Goal: Task Accomplishment & Management: Manage account settings

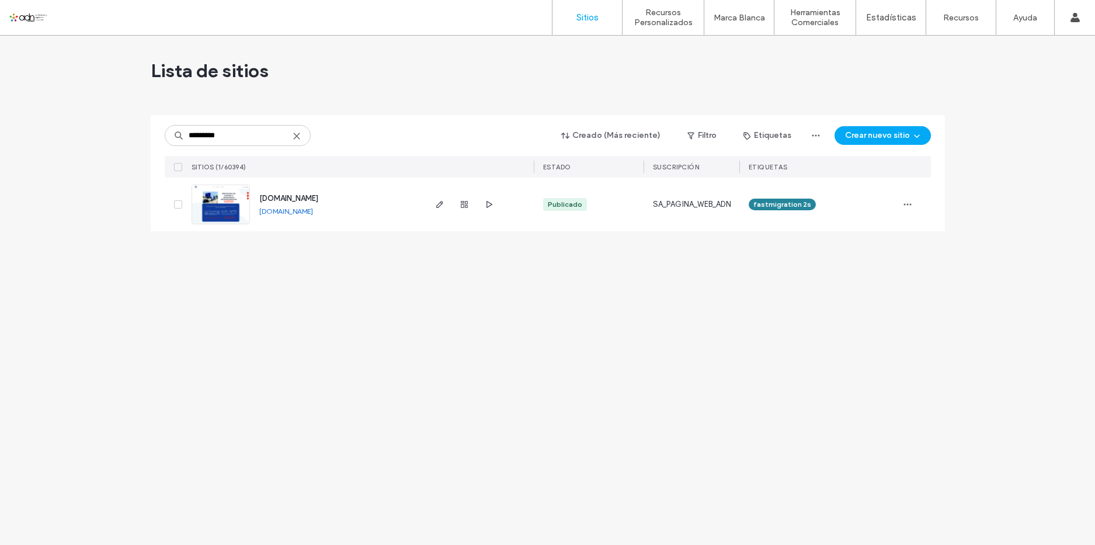
type input "*********"
click at [443, 204] on icon "button" at bounding box center [439, 204] width 9 height 9
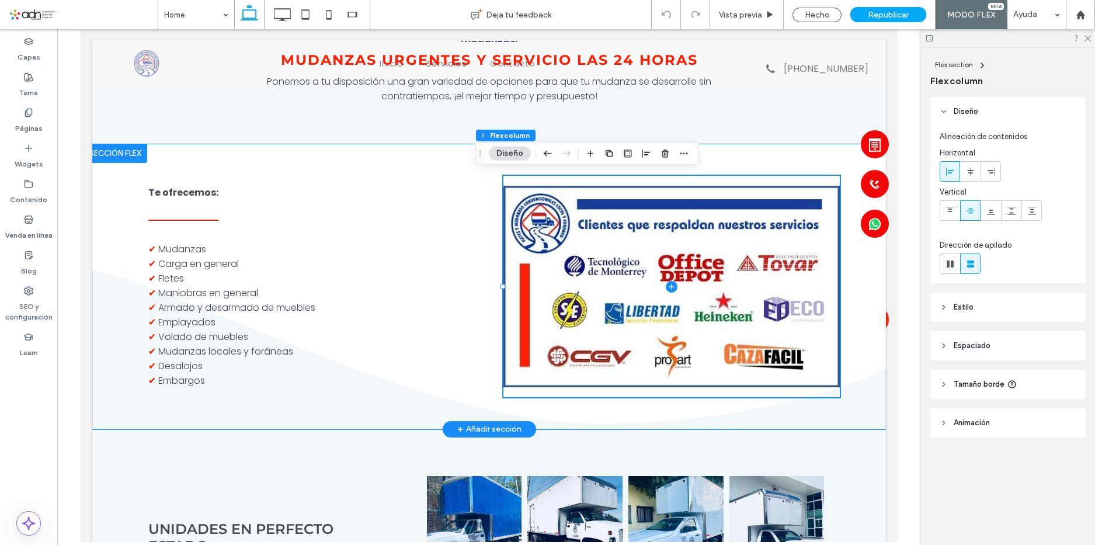
click at [602, 248] on span at bounding box center [672, 286] width 337 height 221
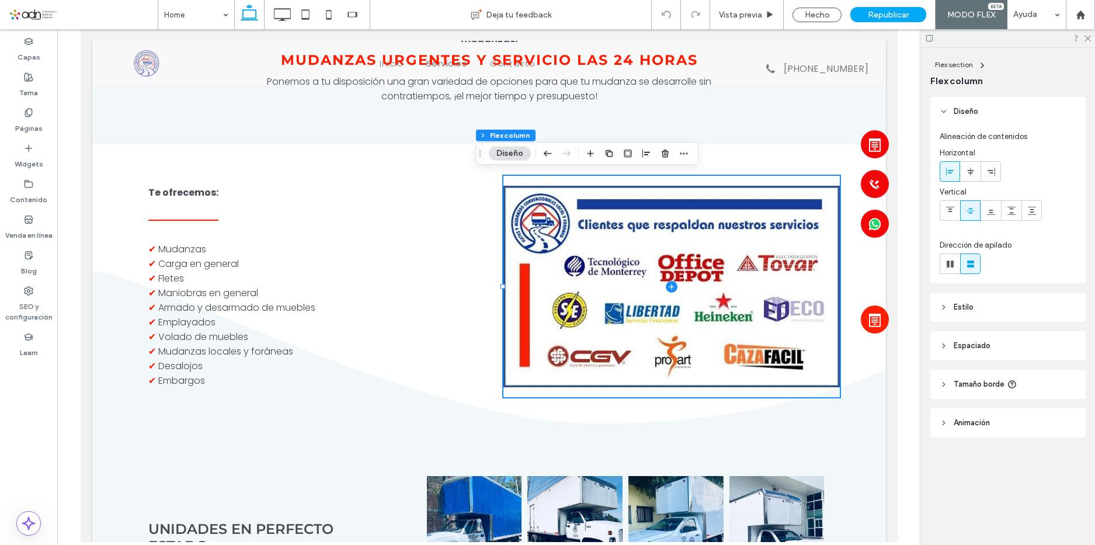
click at [1010, 426] on header "Animación" at bounding box center [1008, 422] width 155 height 29
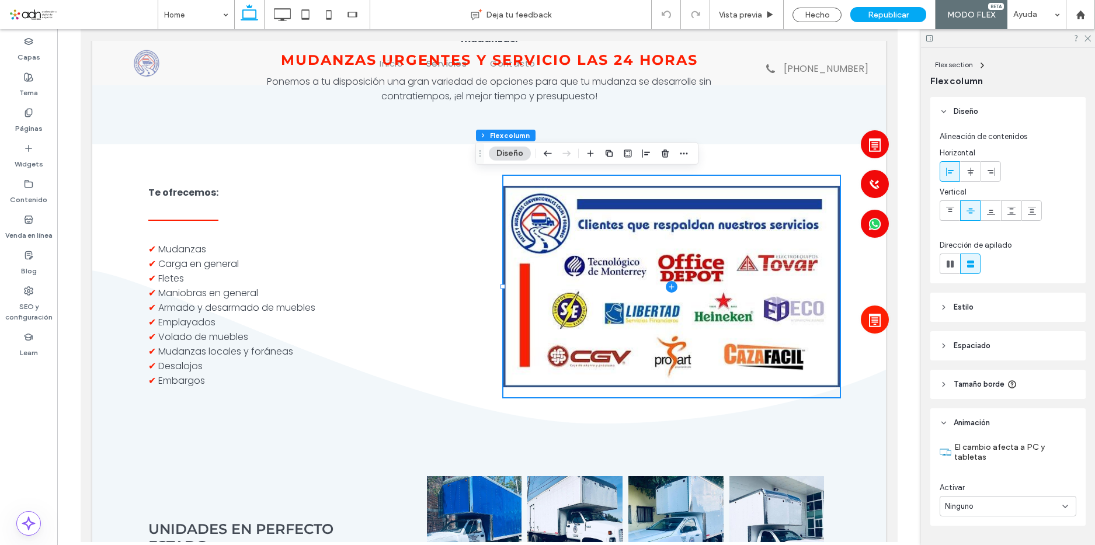
click at [988, 299] on header "Estilo" at bounding box center [1008, 307] width 155 height 29
click at [1001, 371] on div "Imagen" at bounding box center [1009, 377] width 46 height 26
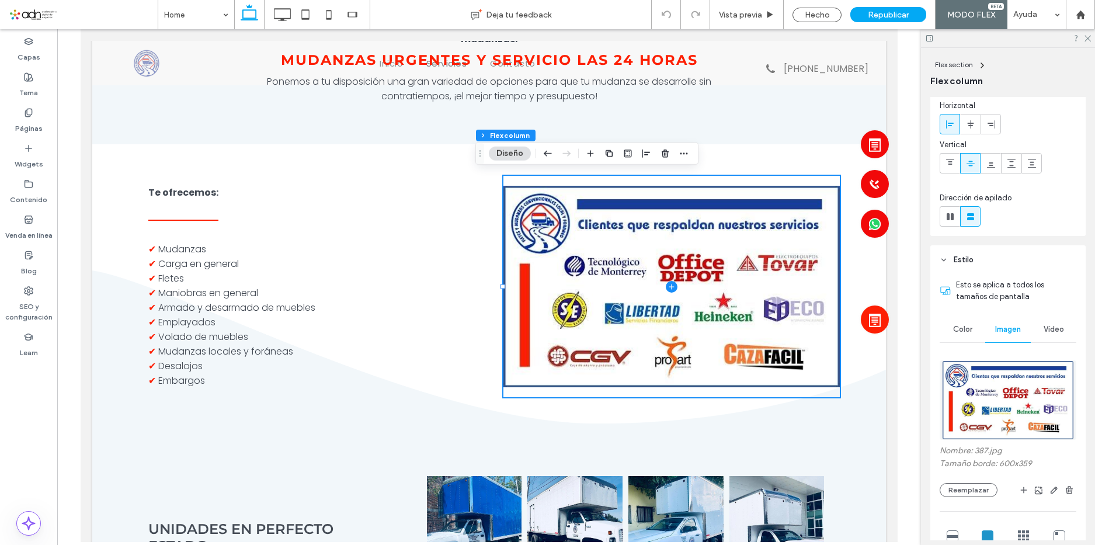
scroll to position [117, 0]
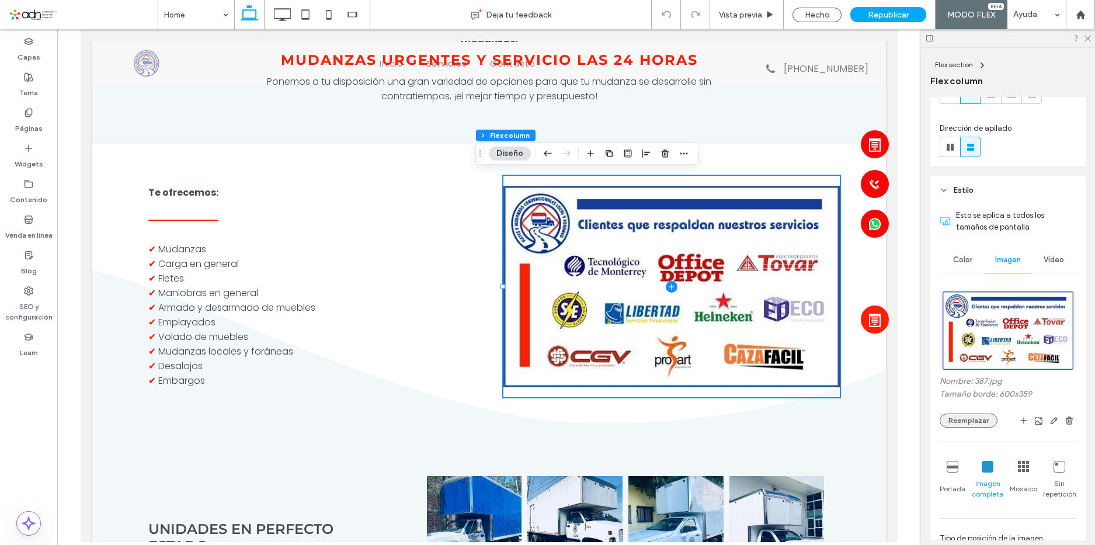
click at [979, 416] on button "Reemplazar" at bounding box center [969, 421] width 58 height 14
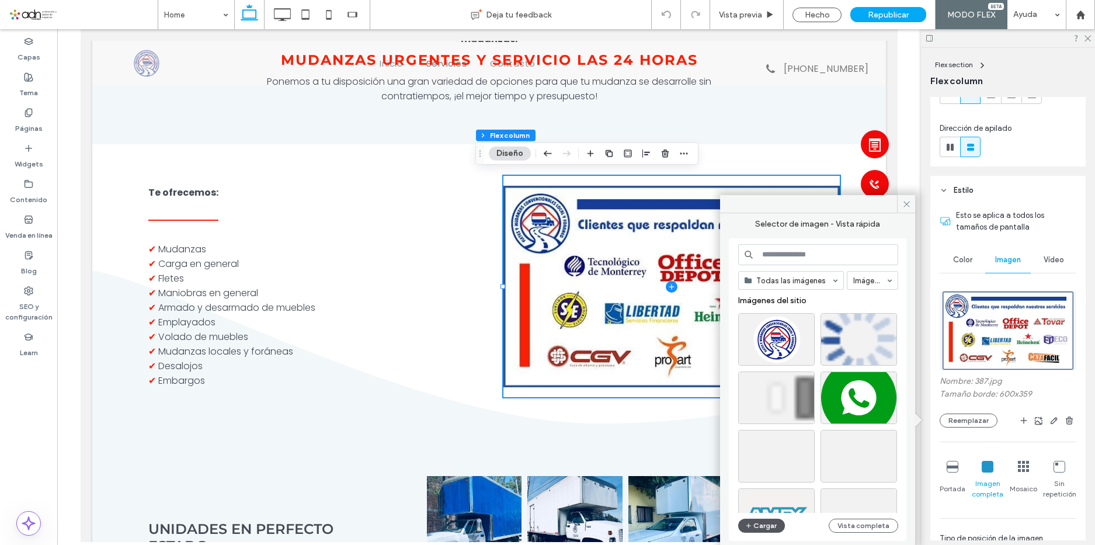
click at [749, 525] on use "button" at bounding box center [749, 525] width 5 height 5
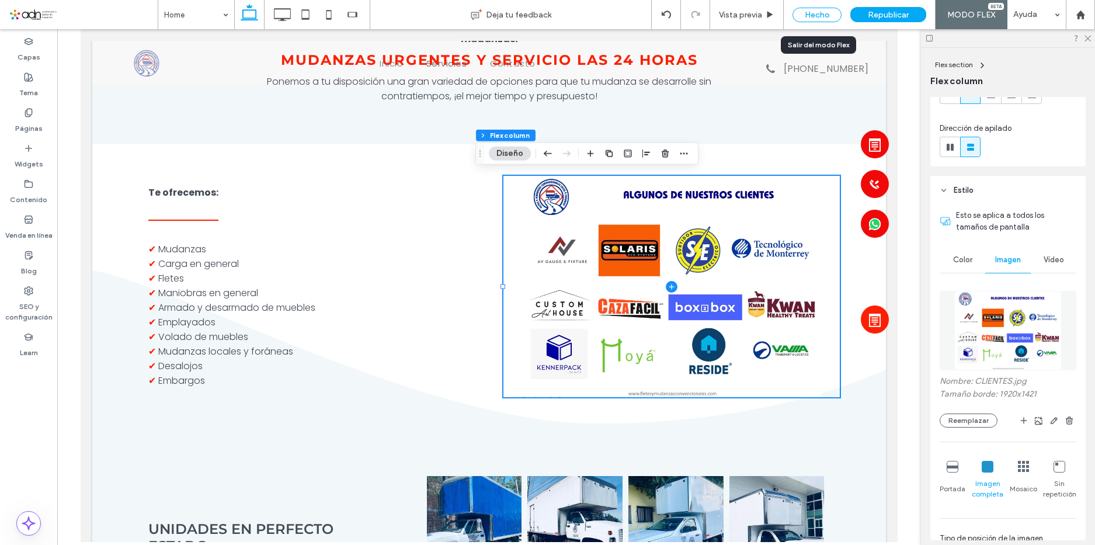
click at [807, 16] on div "Hecho" at bounding box center [817, 15] width 49 height 15
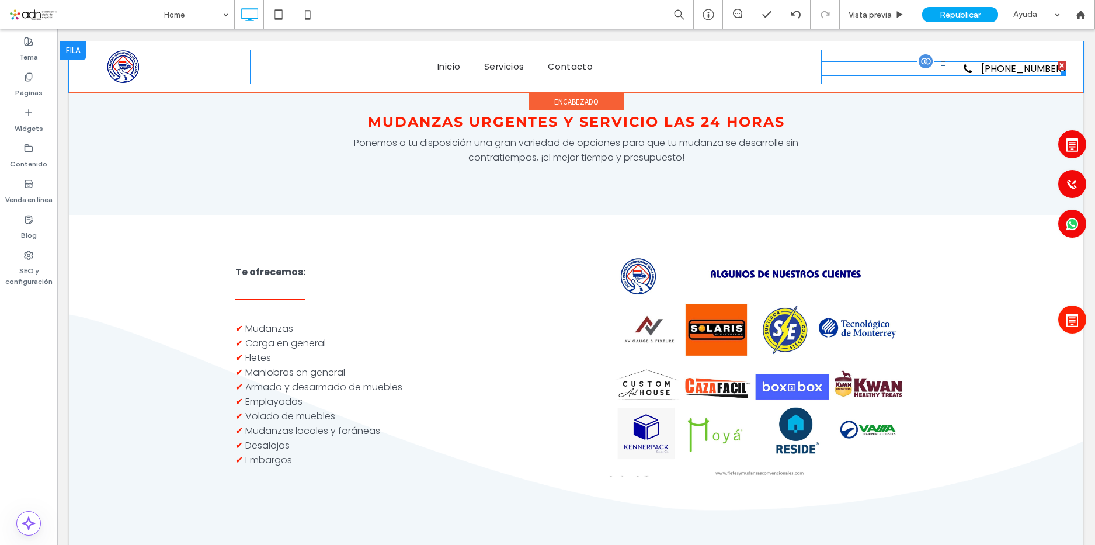
click at [984, 68] on span at bounding box center [943, 68] width 245 height 15
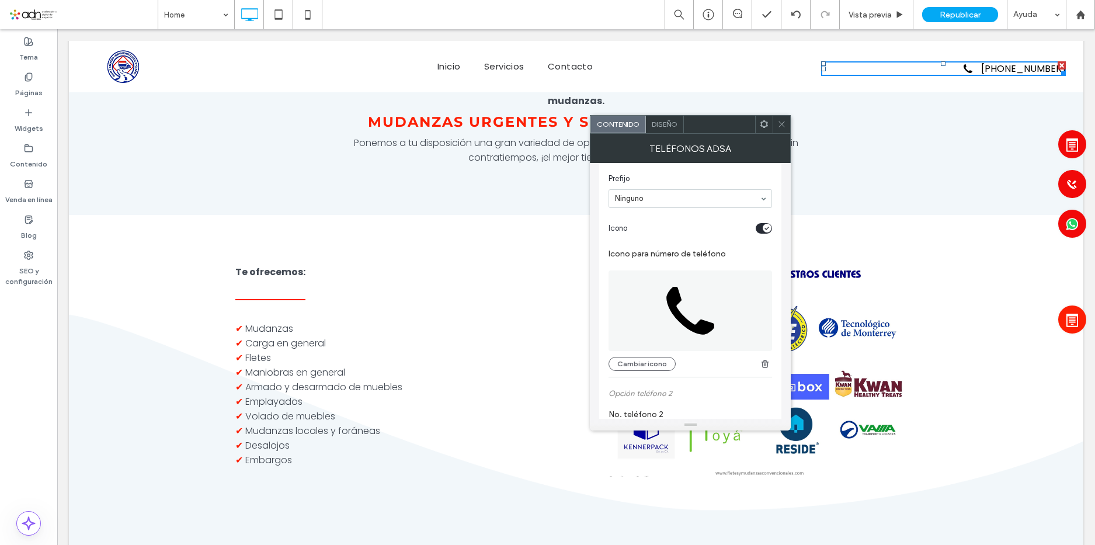
scroll to position [234, 0]
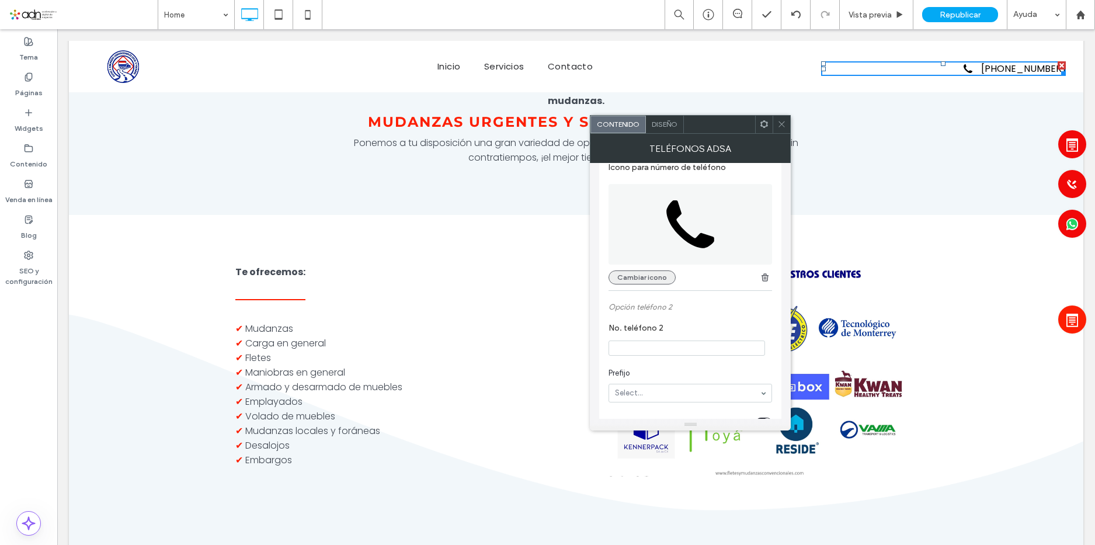
click at [648, 277] on button "Cambiar icono" at bounding box center [642, 278] width 67 height 14
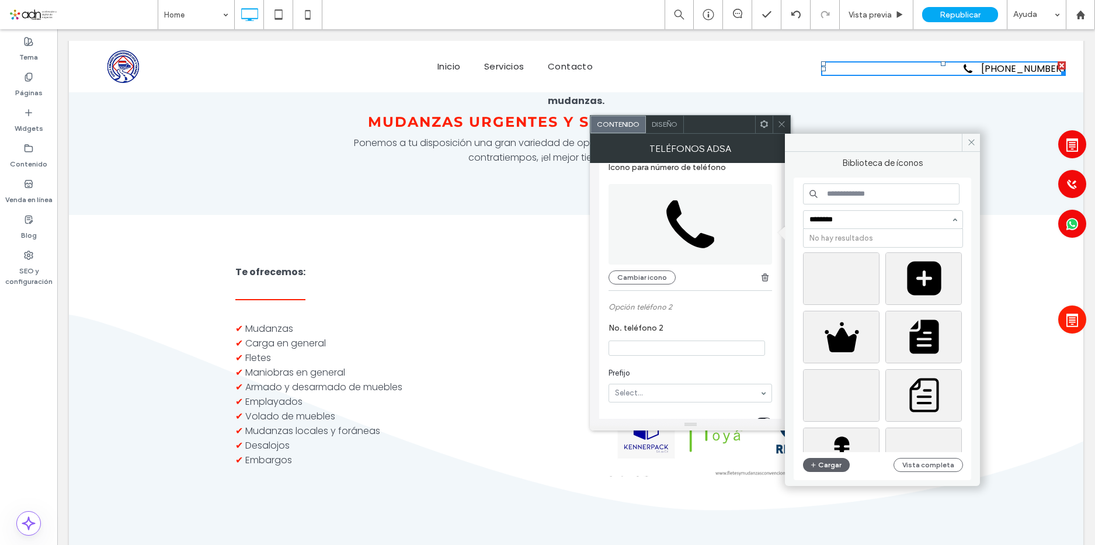
type input "*********"
click at [855, 221] on input "*********" at bounding box center [880, 220] width 141 height 8
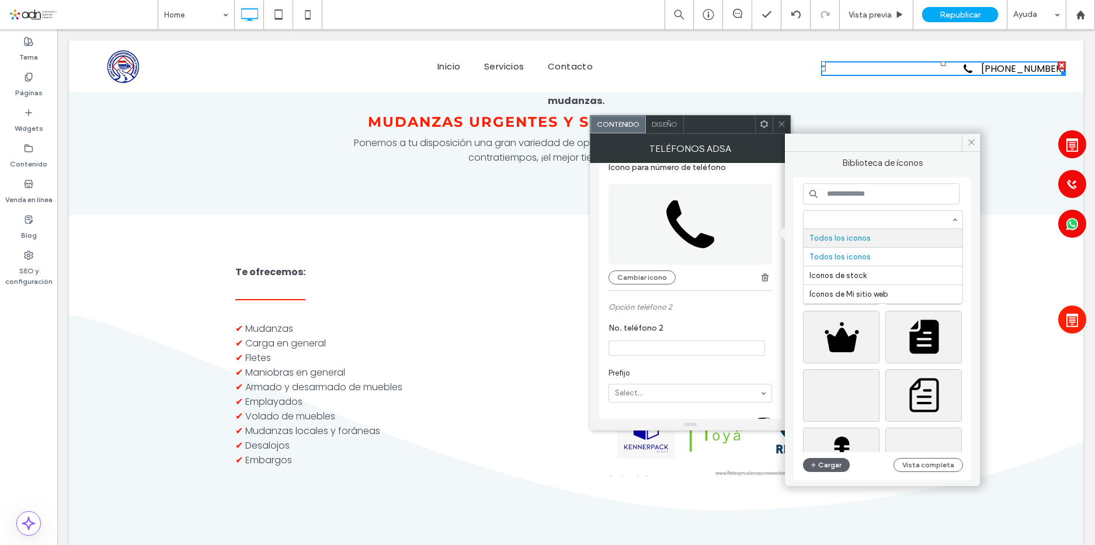
click at [877, 216] on input at bounding box center [880, 220] width 141 height 8
click at [880, 195] on input at bounding box center [881, 193] width 157 height 21
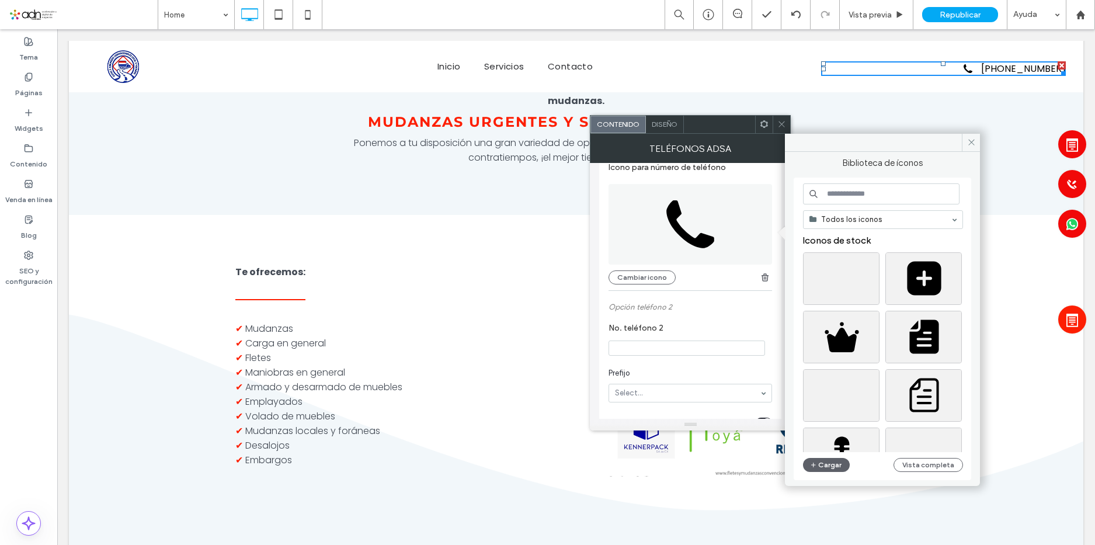
click at [882, 193] on input at bounding box center [881, 193] width 157 height 21
type input "*********"
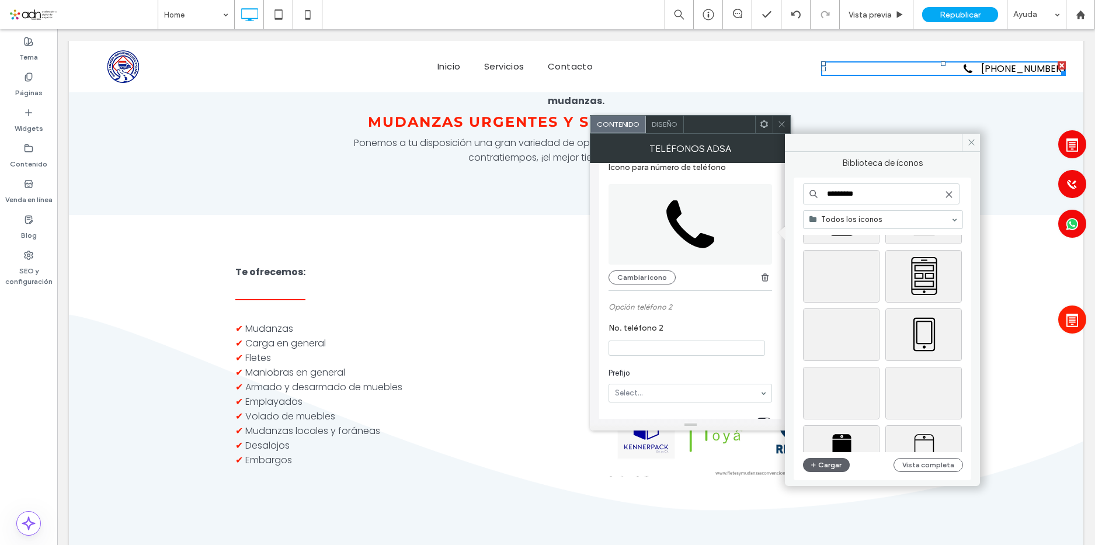
scroll to position [760, 0]
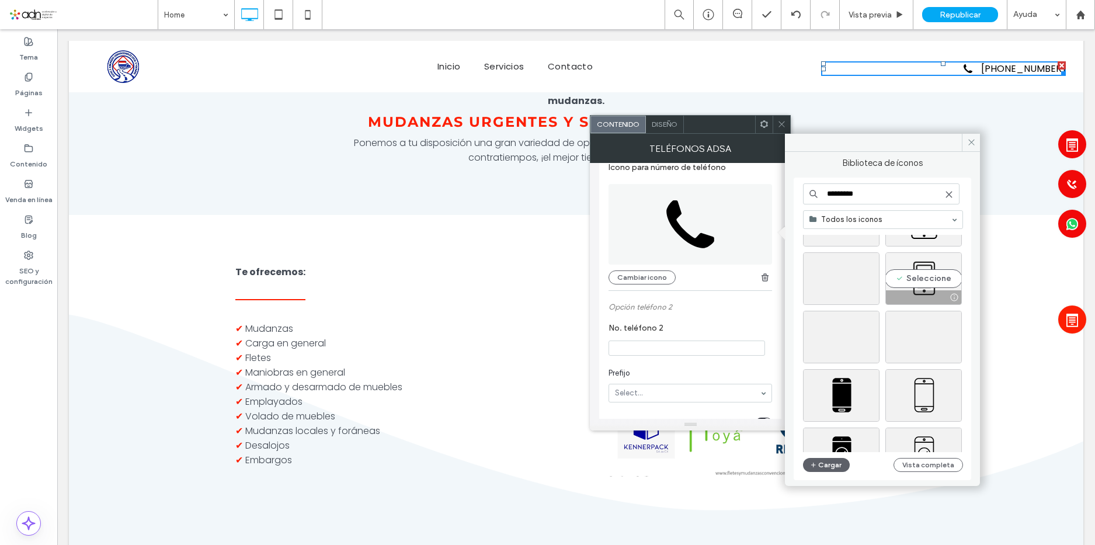
click at [913, 284] on div "Seleccione" at bounding box center [924, 278] width 77 height 53
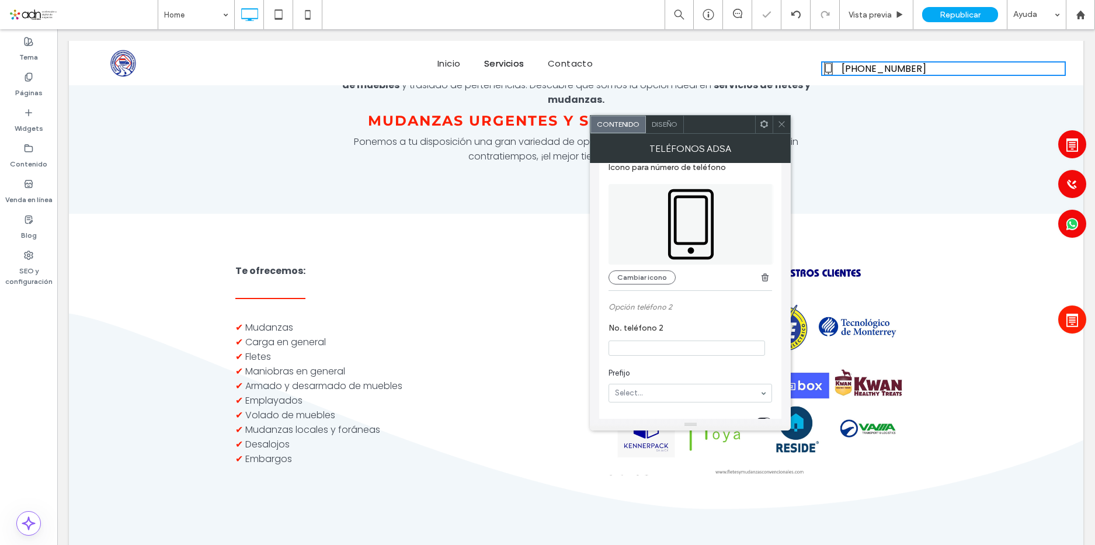
scroll to position [1164, 0]
click at [781, 124] on icon at bounding box center [782, 124] width 9 height 9
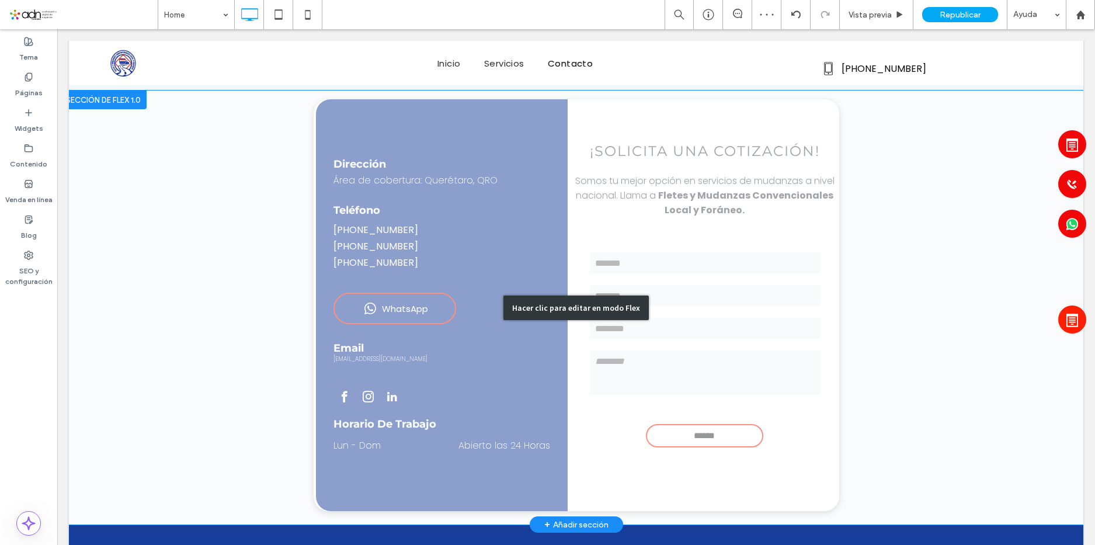
scroll to position [8, 0]
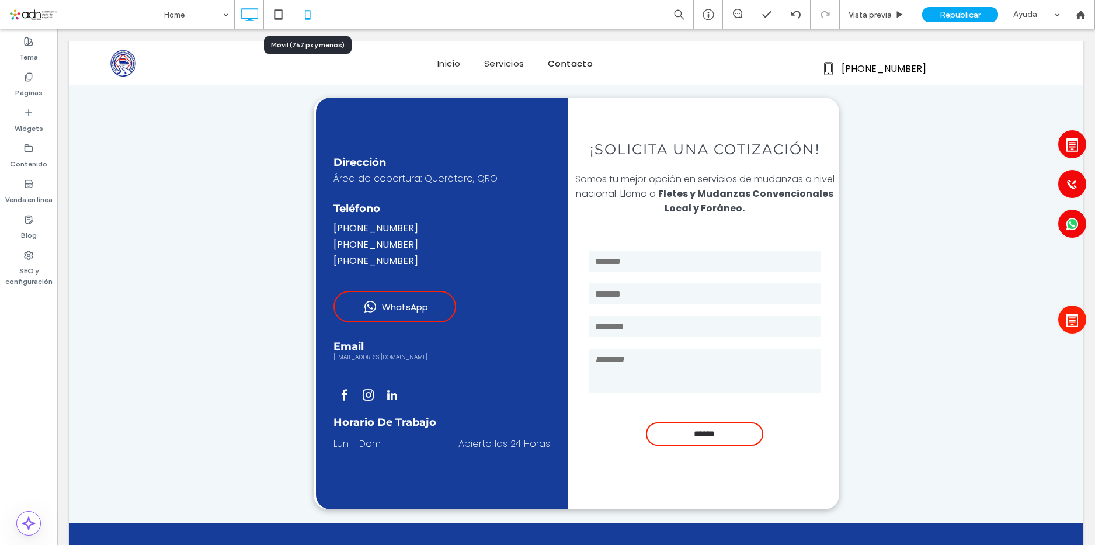
click at [308, 11] on use at bounding box center [307, 14] width 5 height 9
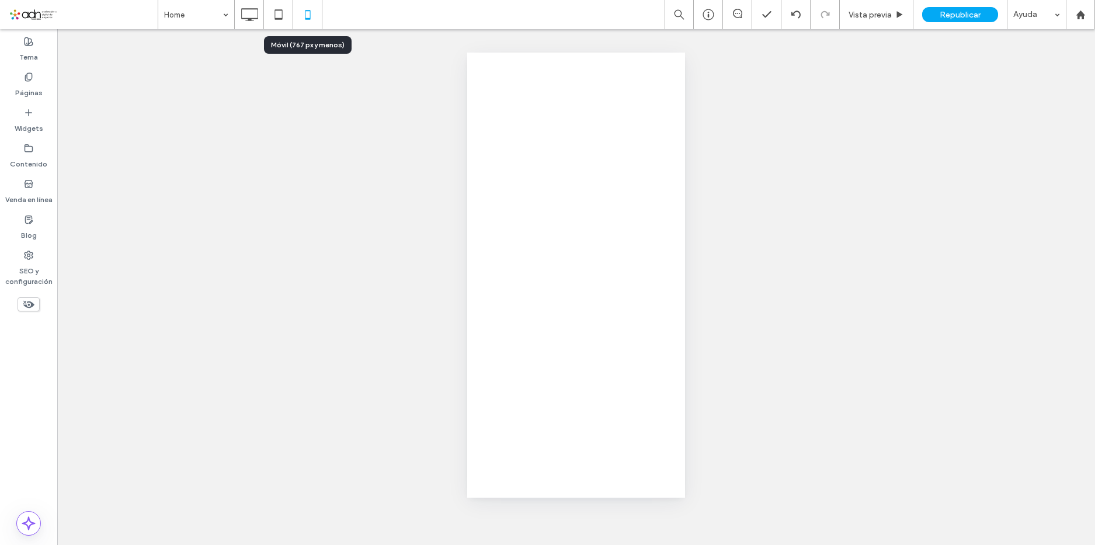
scroll to position [0, 0]
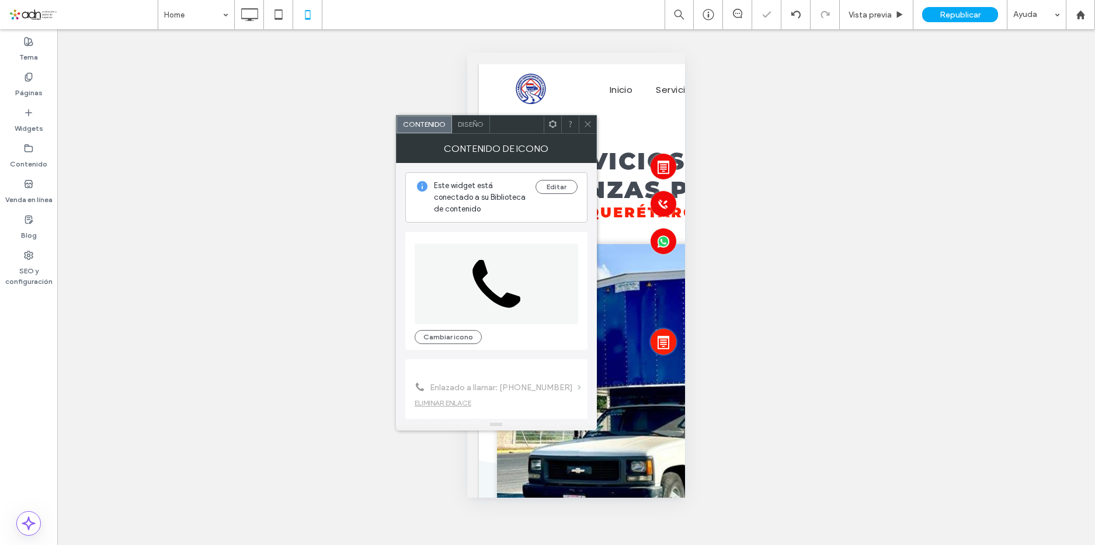
click at [446, 338] on div "Hacer visible? Sí" at bounding box center [576, 287] width 1038 height 516
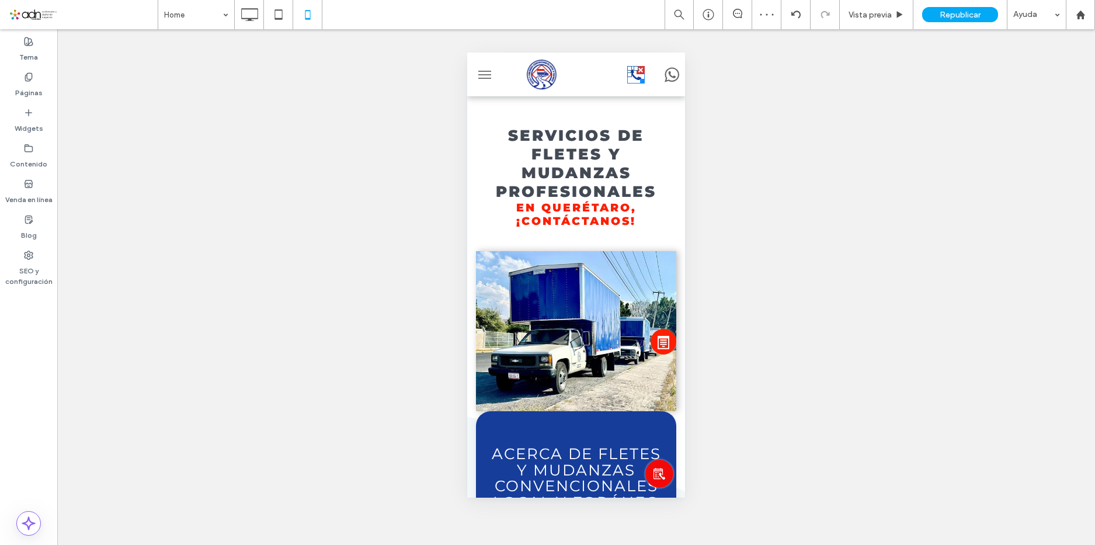
click at [627, 78] on icon "442-412-5359" at bounding box center [636, 75] width 18 height 18
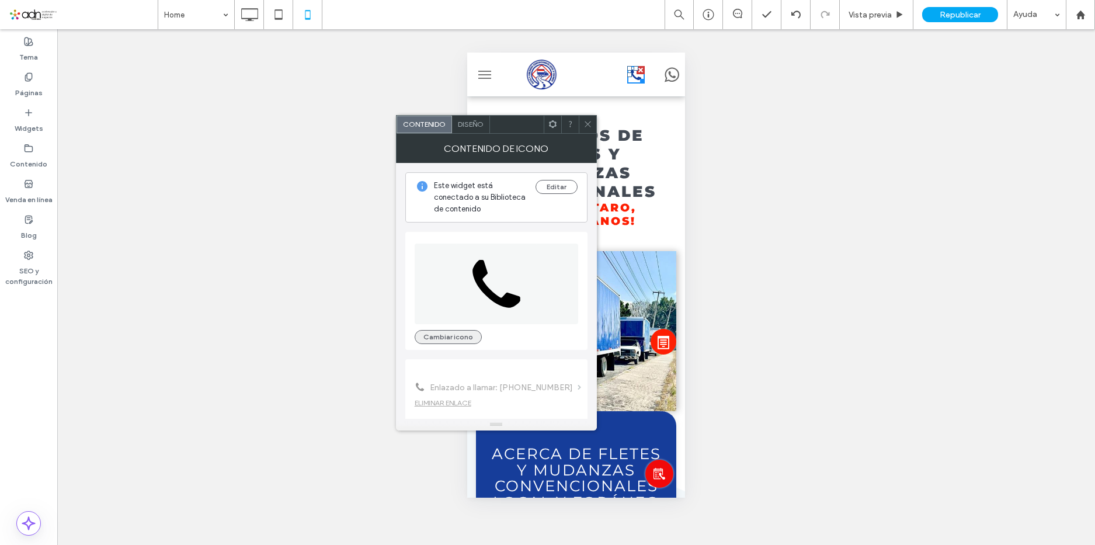
click at [450, 335] on button "Cambiar icono" at bounding box center [448, 337] width 67 height 14
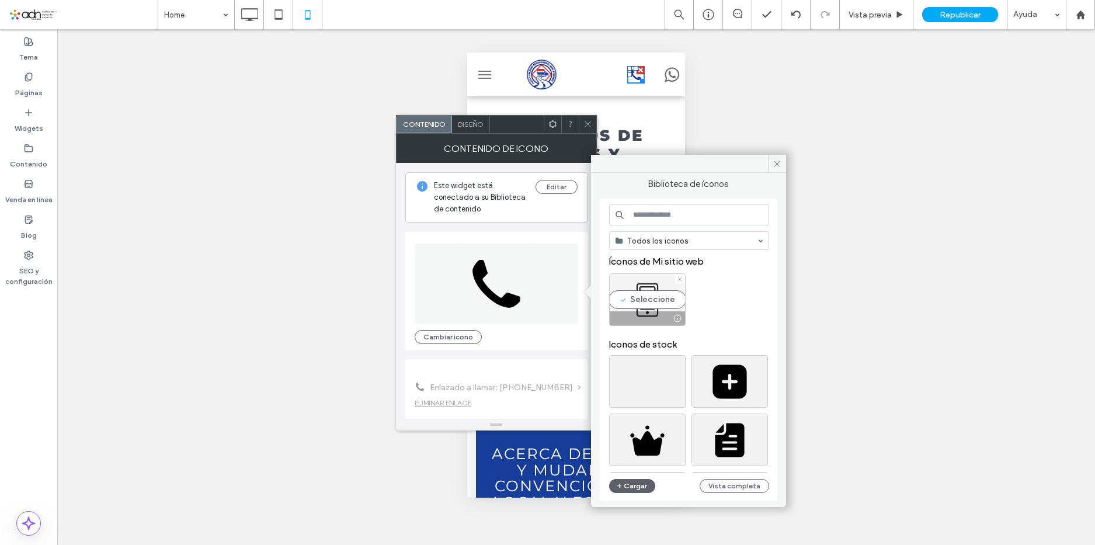
click at [656, 275] on div "Seleccione" at bounding box center [647, 299] width 77 height 53
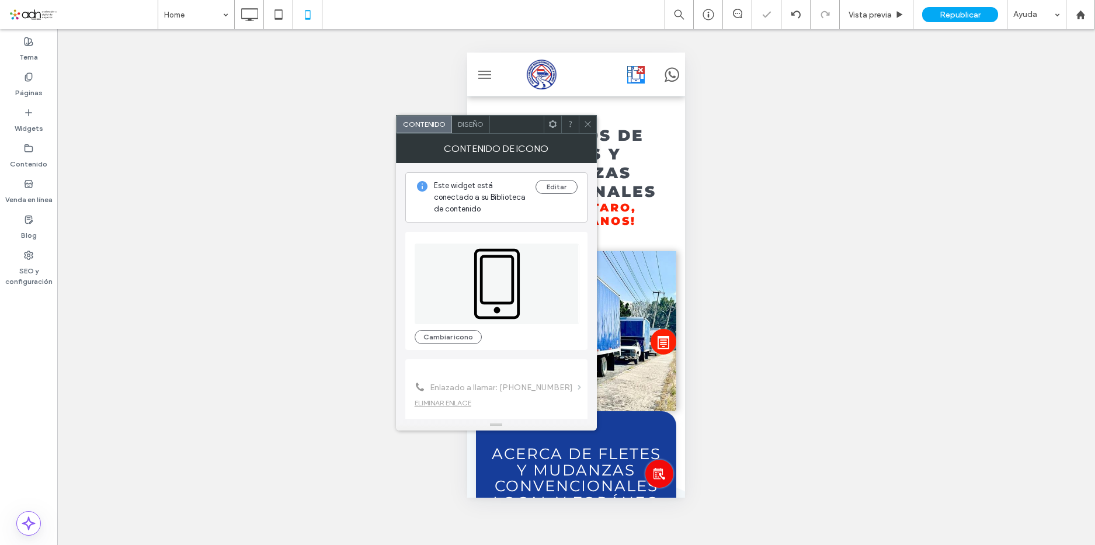
click at [591, 123] on icon at bounding box center [588, 124] width 9 height 9
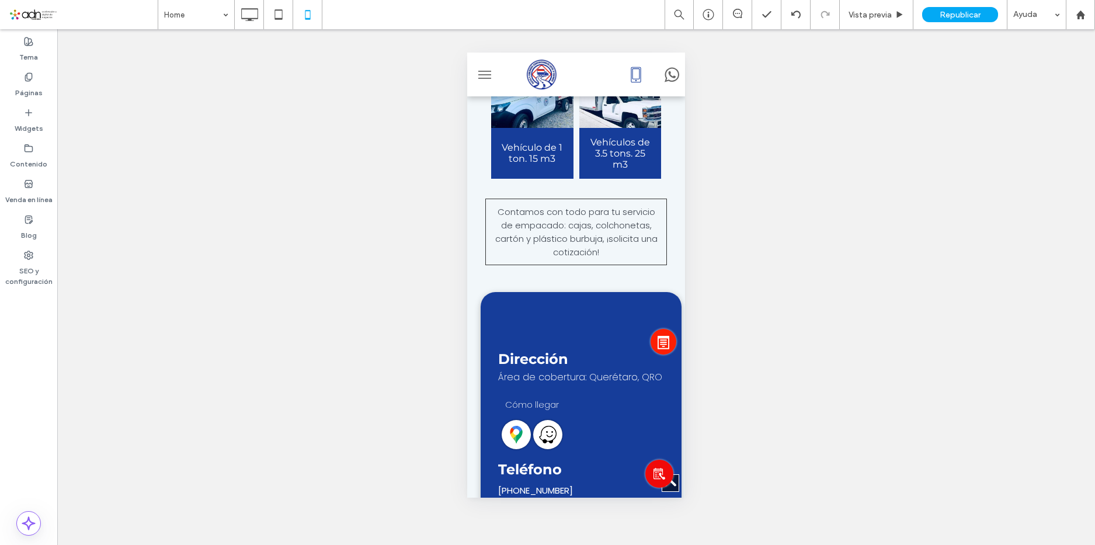
scroll to position [2133, 0]
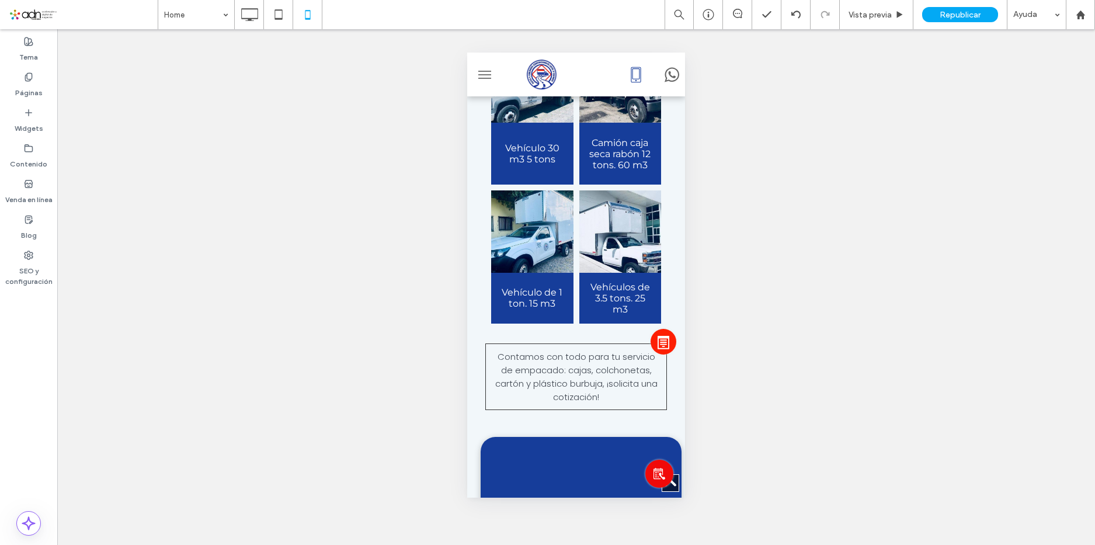
click at [484, 77] on button "menu" at bounding box center [484, 74] width 23 height 23
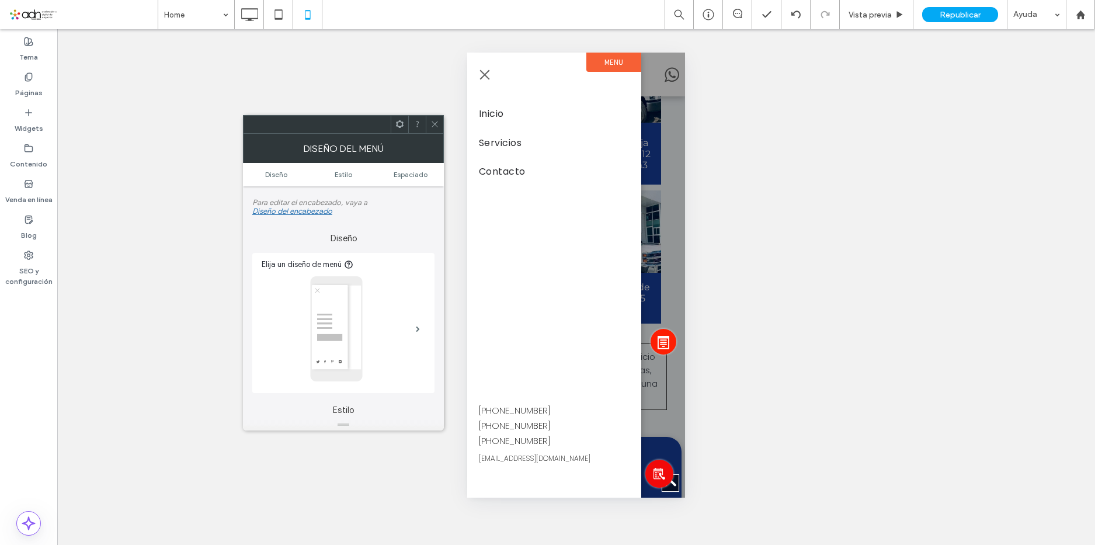
click at [483, 78] on span "menu" at bounding box center [485, 75] width 10 height 10
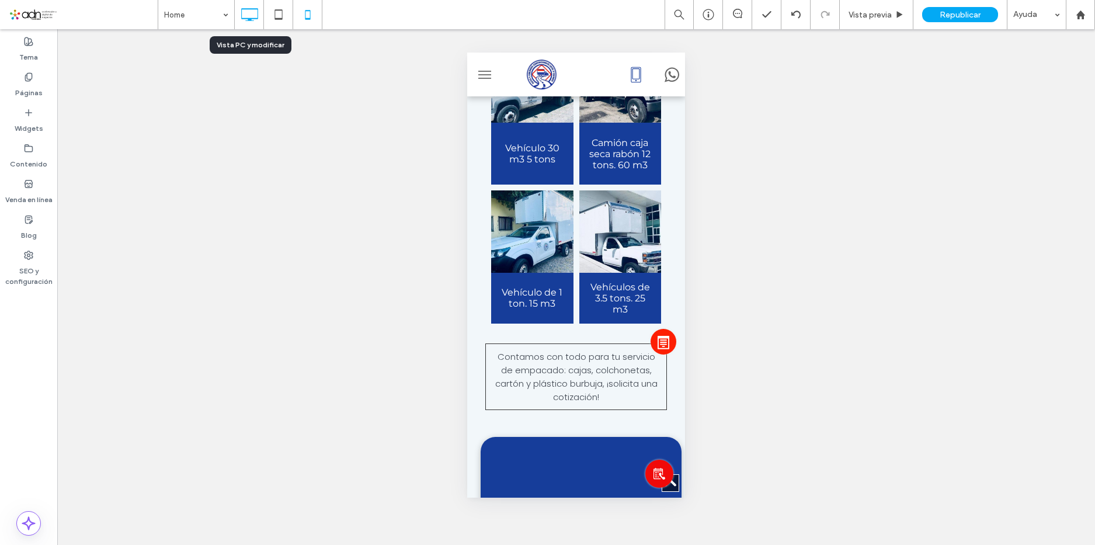
click at [254, 15] on icon at bounding box center [249, 14] width 23 height 23
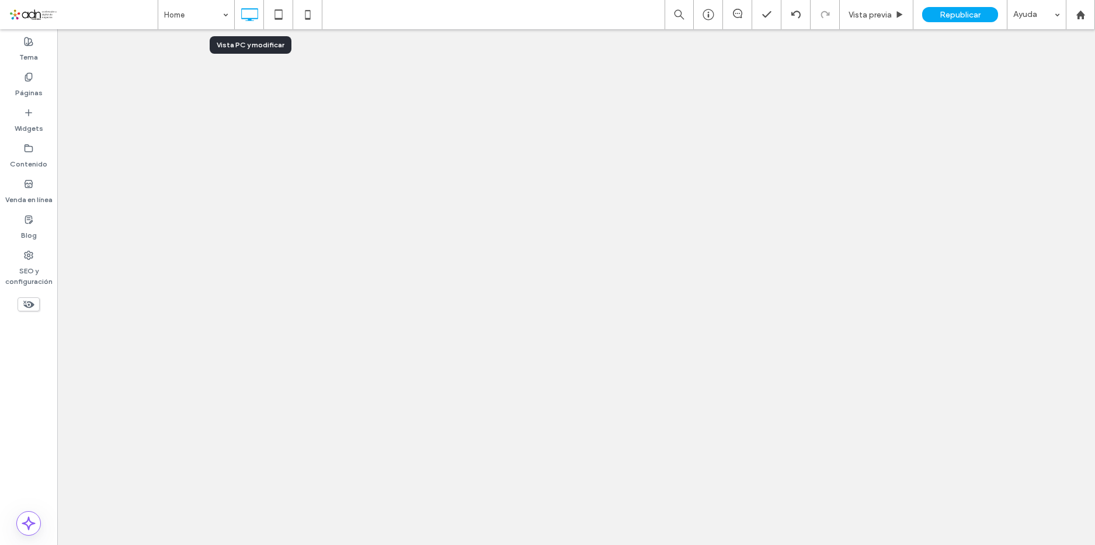
scroll to position [0, 0]
click at [274, 11] on div at bounding box center [547, 272] width 1095 height 545
click at [277, 11] on div "Home Vista previa Republicar Ayuda Comentarios del sitio Comentarios del sitio …" at bounding box center [547, 272] width 1095 height 545
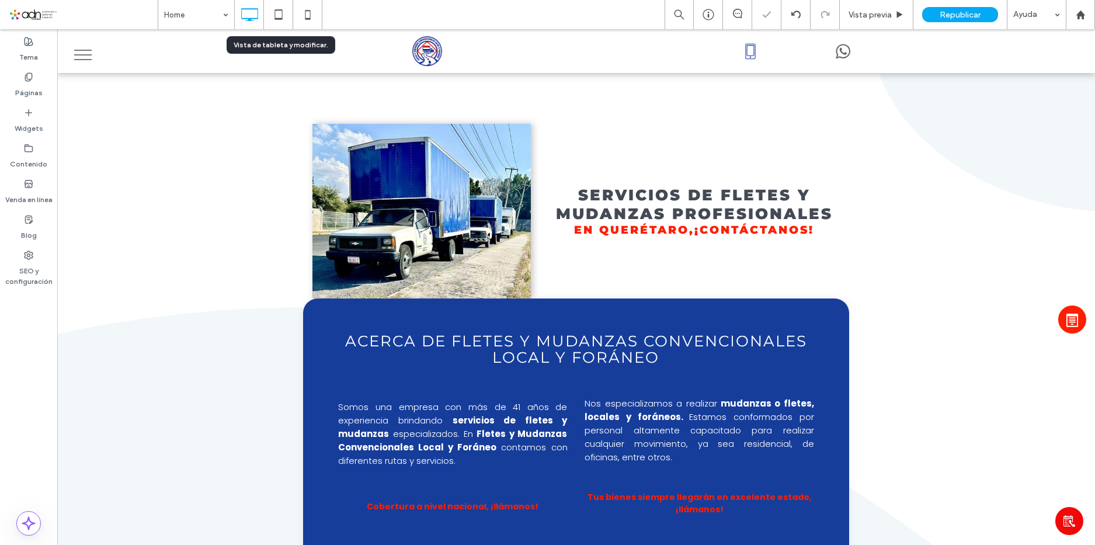
click at [277, 11] on use at bounding box center [279, 14] width 8 height 10
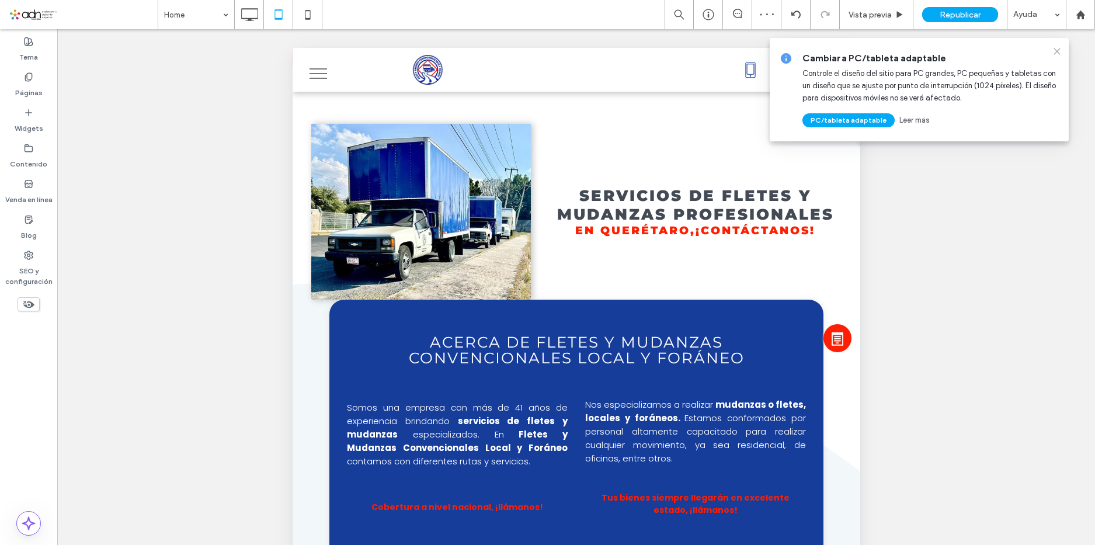
click at [1057, 48] on icon at bounding box center [1057, 51] width 9 height 9
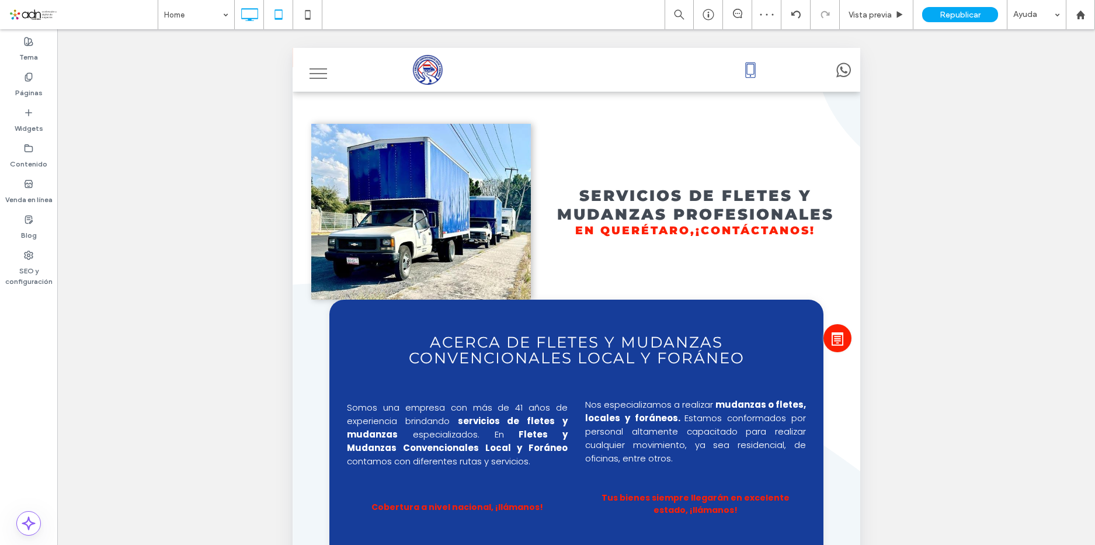
click at [249, 8] on icon at bounding box center [249, 14] width 23 height 23
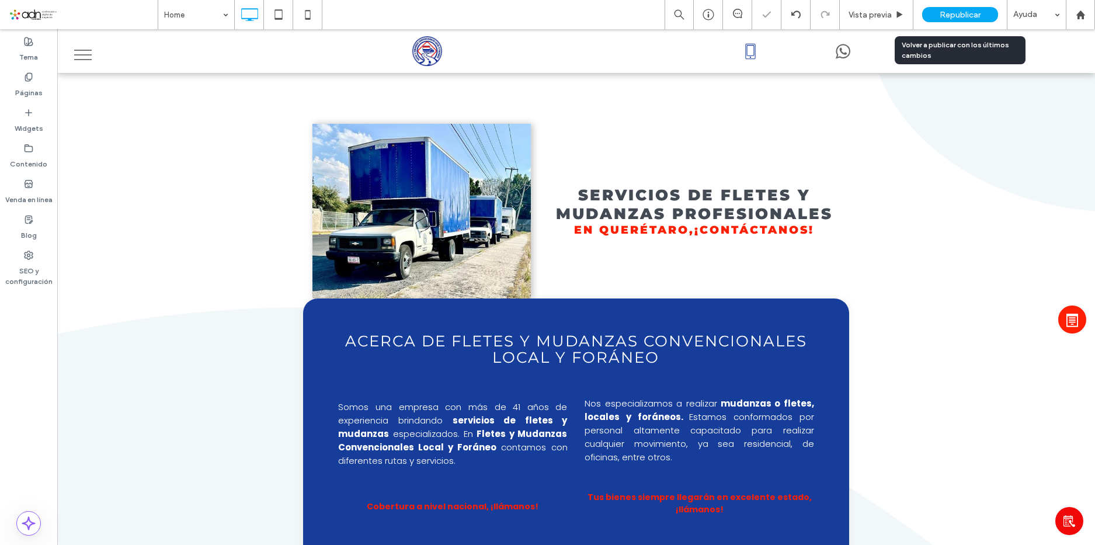
click at [972, 12] on span "Republicar" at bounding box center [960, 15] width 41 height 10
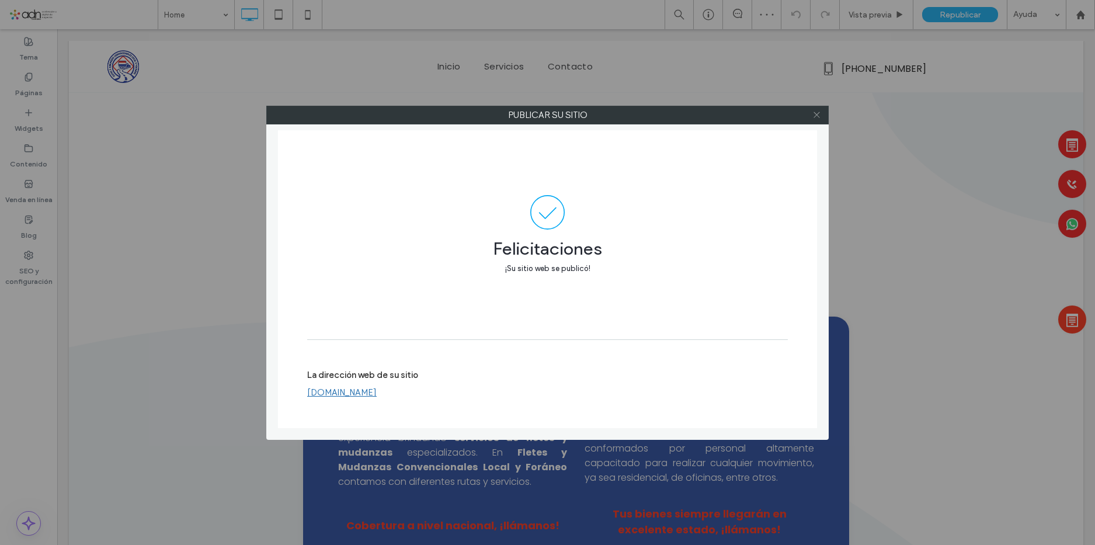
click at [816, 113] on icon at bounding box center [817, 114] width 9 height 9
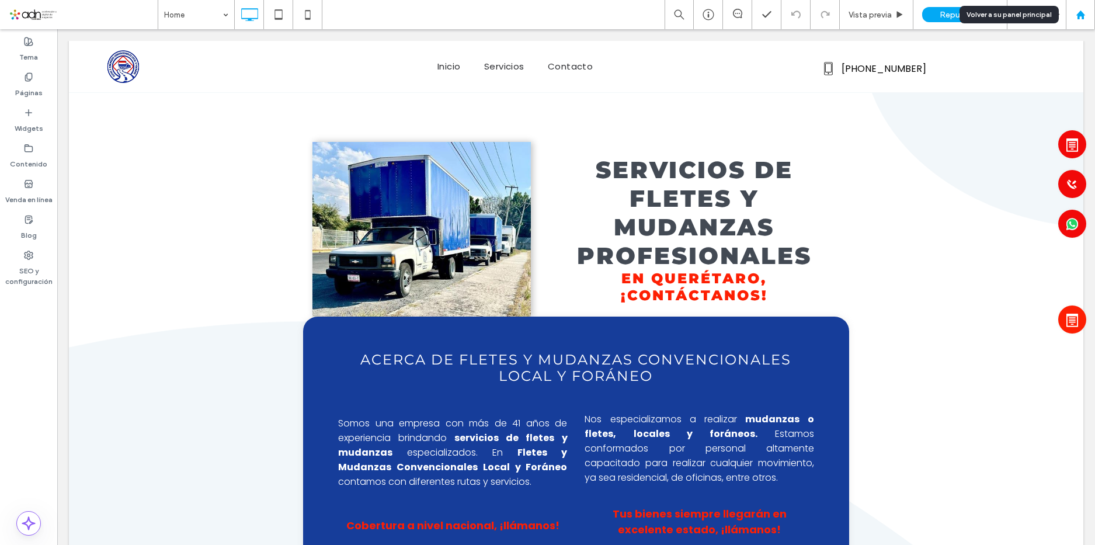
click at [1088, 16] on div at bounding box center [1081, 15] width 28 height 10
